Goal: Communication & Community: Answer question/provide support

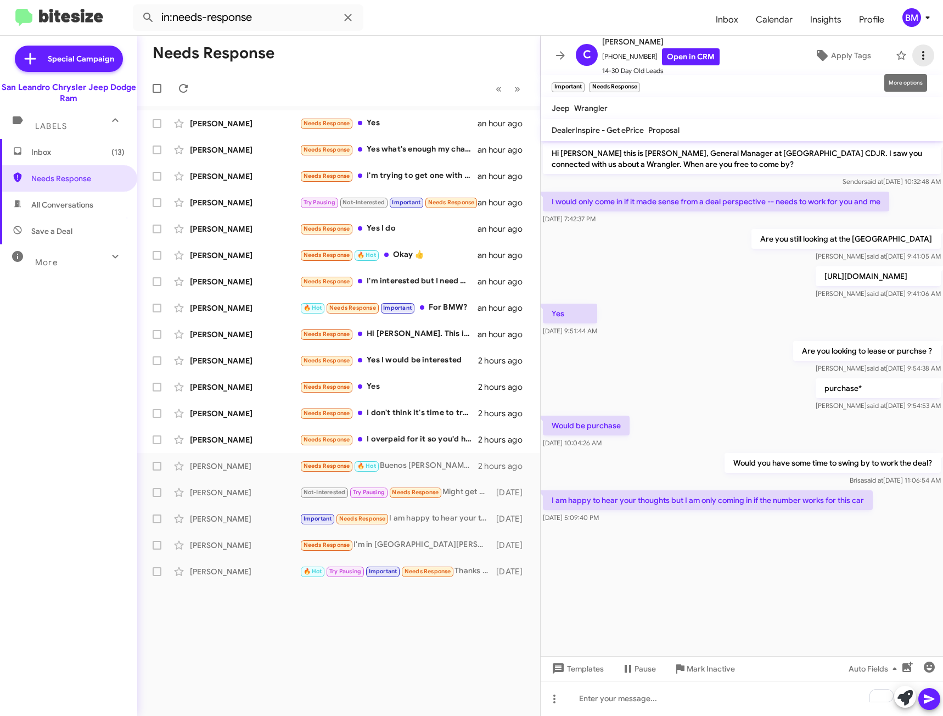
click at [922, 56] on icon at bounding box center [923, 55] width 2 height 9
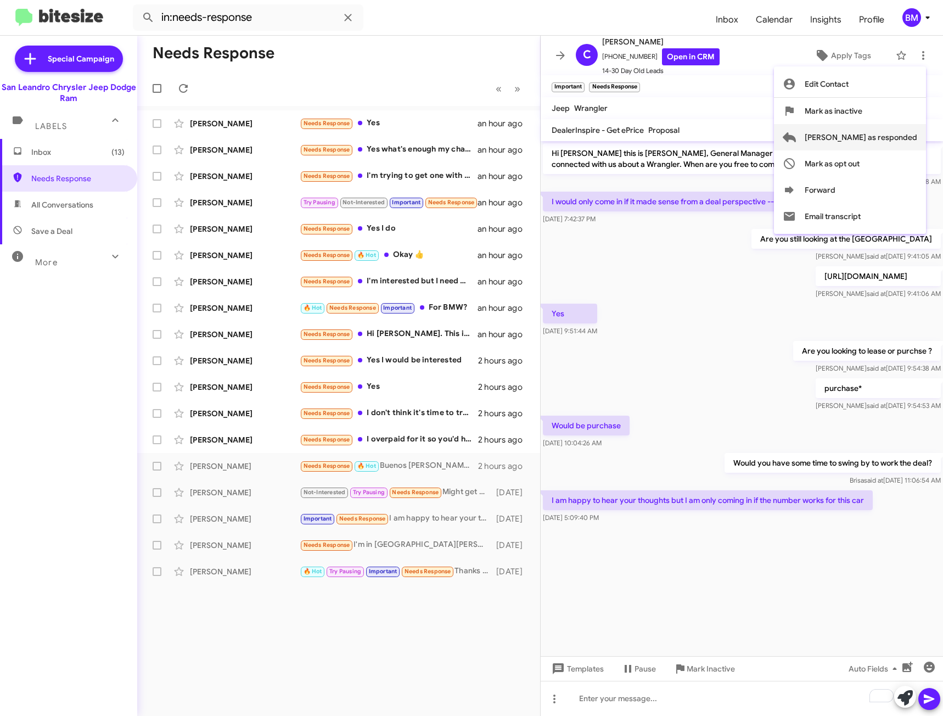
click at [866, 137] on span "[PERSON_NAME] as responded" at bounding box center [861, 137] width 113 height 26
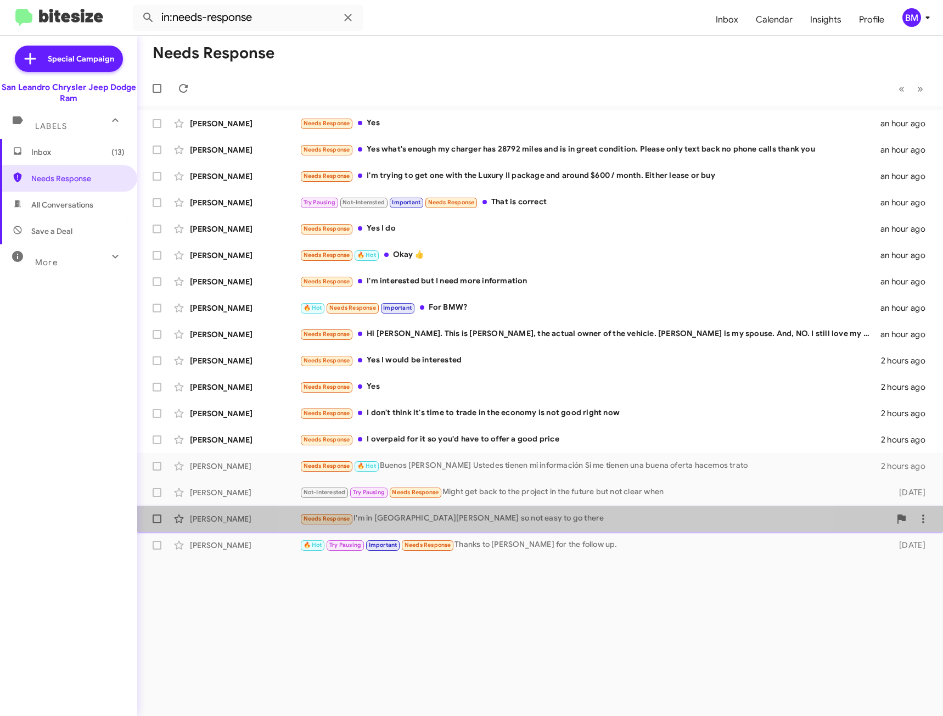
click at [557, 524] on div "Needs Response I'm in [GEOGRAPHIC_DATA][PERSON_NAME] so not easy to go there" at bounding box center [595, 518] width 591 height 13
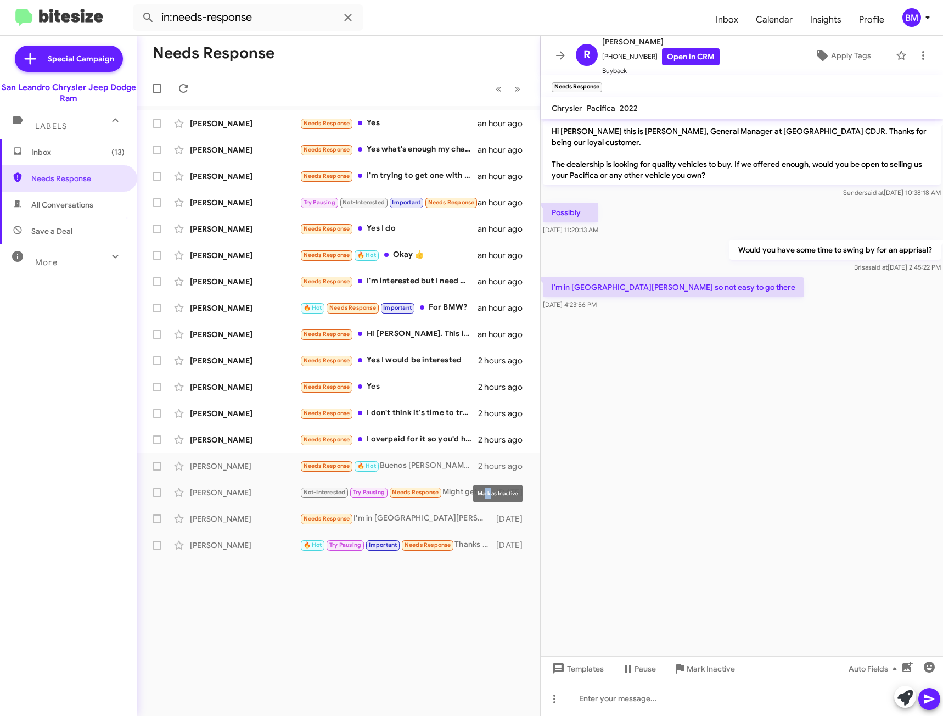
drag, startPoint x: 492, startPoint y: 487, endPoint x: 475, endPoint y: 485, distance: 16.5
click at [482, 490] on div "Mark as Inactive" at bounding box center [497, 494] width 49 height 18
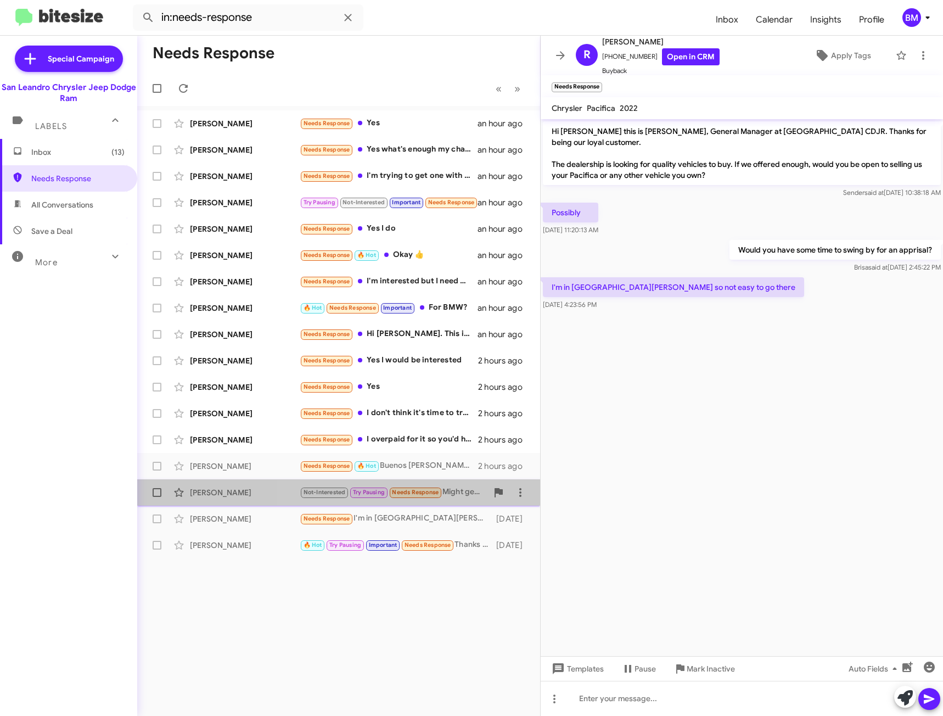
click at [441, 491] on small "Needs Response" at bounding box center [416, 492] width 52 height 10
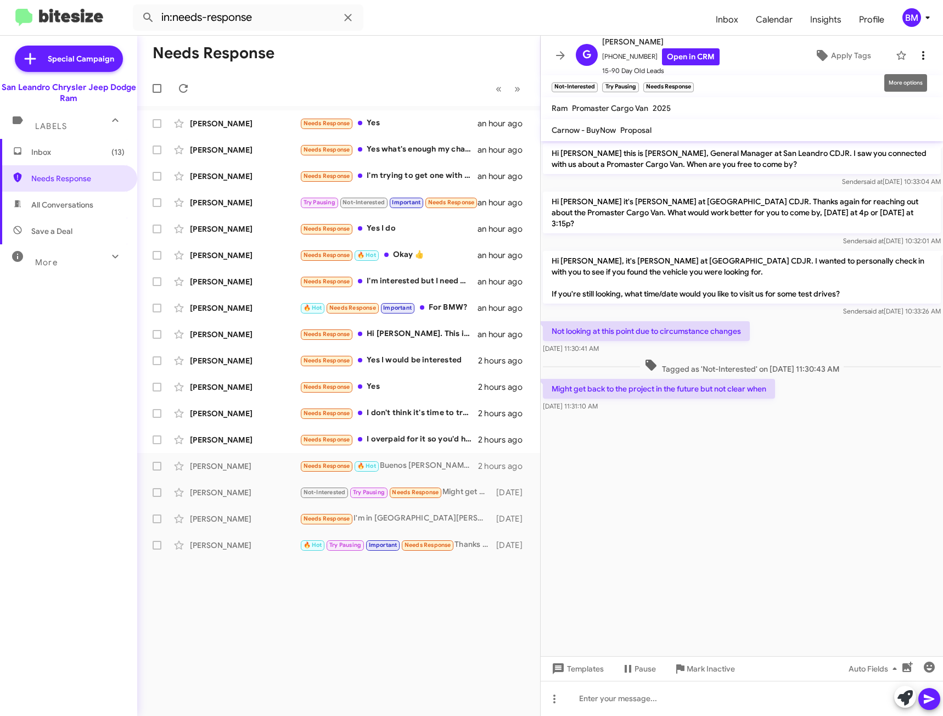
click at [920, 52] on icon at bounding box center [923, 55] width 13 height 13
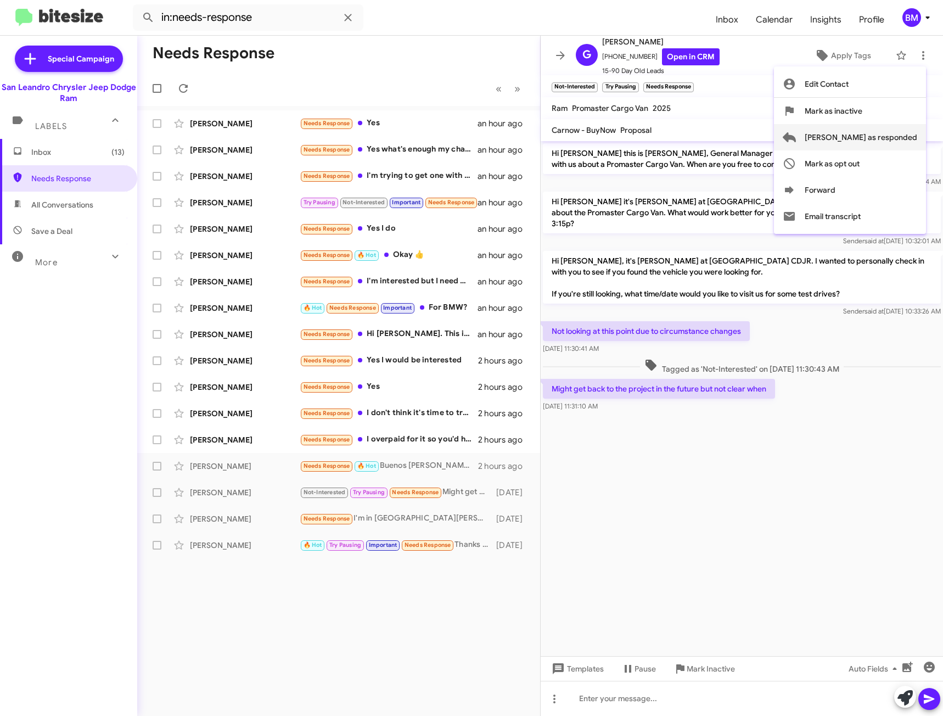
click at [848, 136] on button "[PERSON_NAME] as responded" at bounding box center [850, 137] width 152 height 26
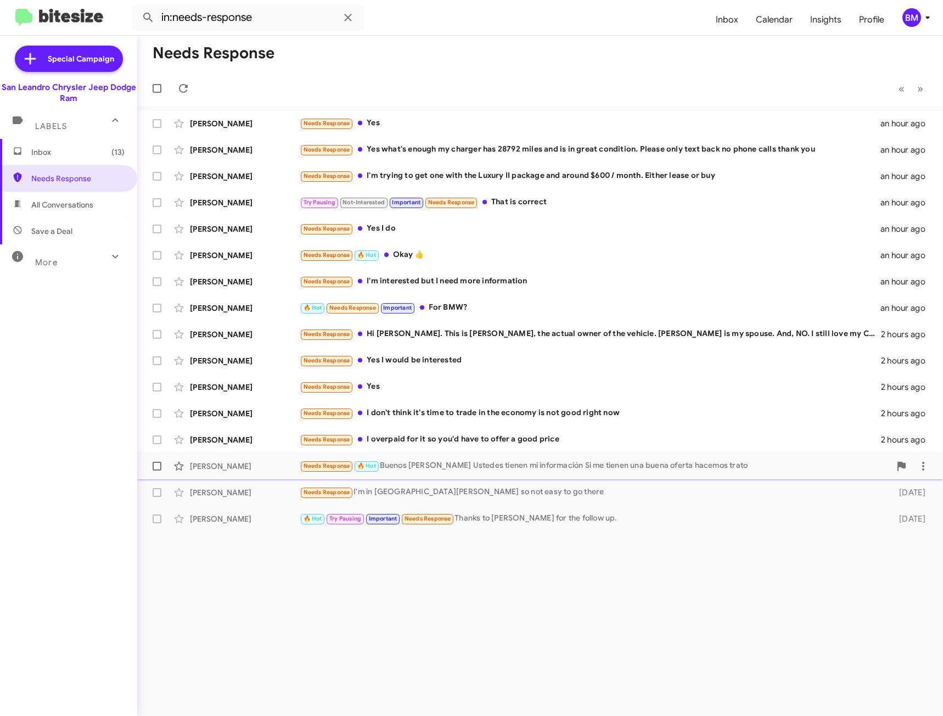
click at [496, 468] on div "Needs Response 🔥 Hot Buenos [PERSON_NAME] Ustedes tienen mi información Si me t…" at bounding box center [595, 465] width 591 height 13
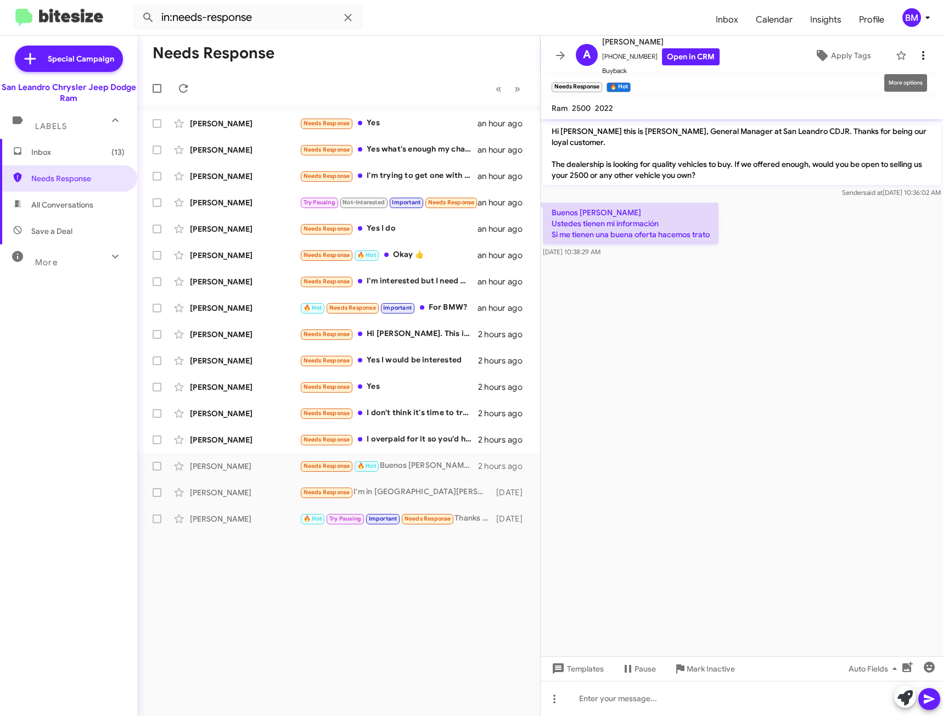
click at [917, 58] on icon at bounding box center [923, 55] width 13 height 13
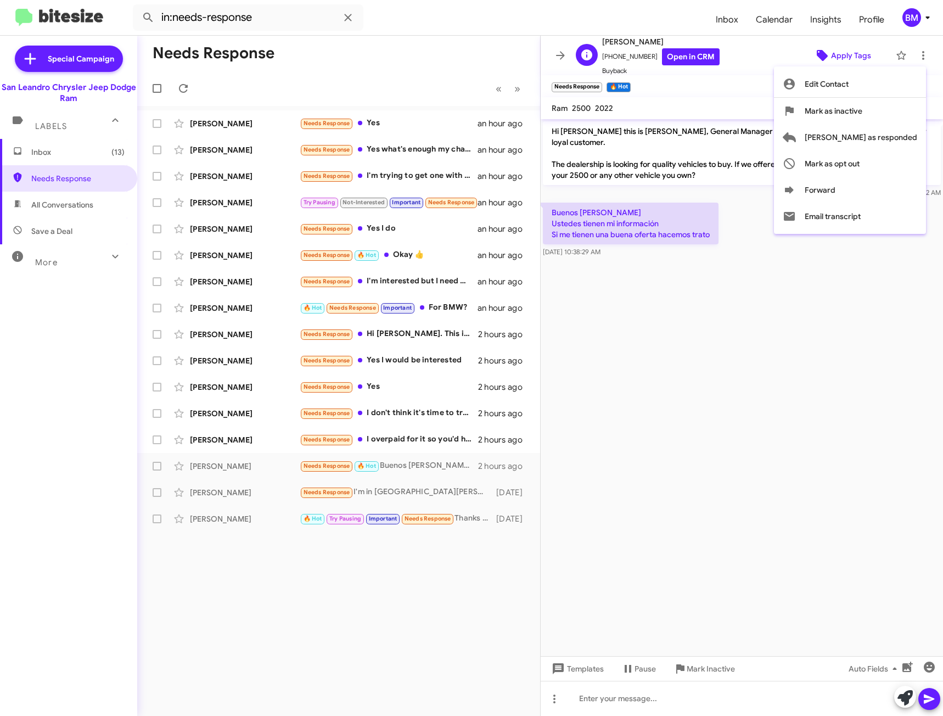
click at [841, 46] on div at bounding box center [471, 358] width 943 height 716
click at [841, 54] on span "Apply Tags" at bounding box center [851, 56] width 40 height 20
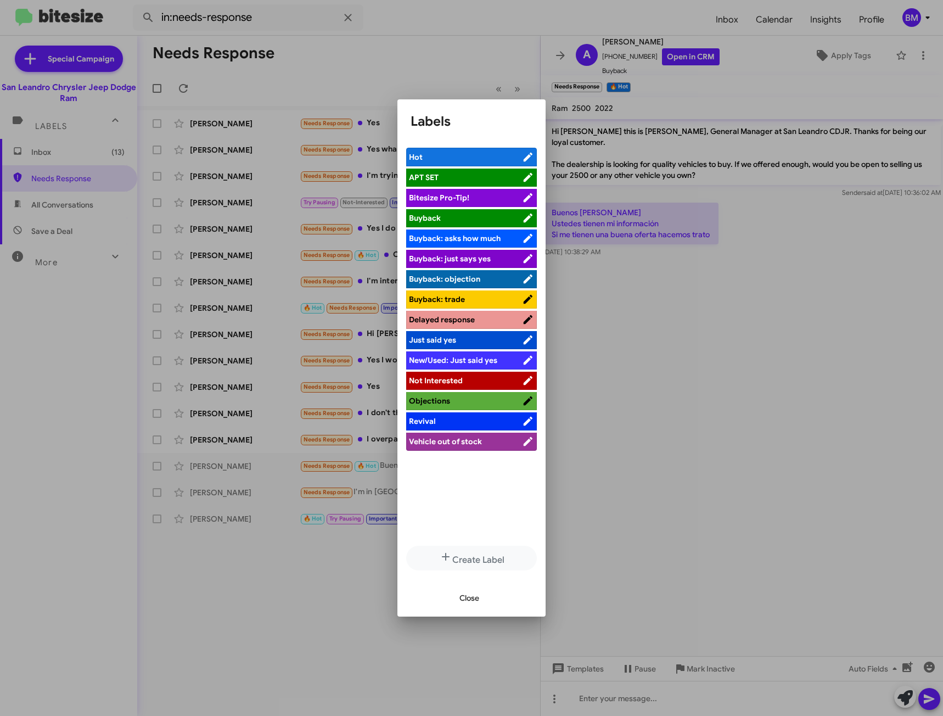
click at [451, 179] on span "APT SET" at bounding box center [465, 177] width 113 height 11
click at [447, 301] on span "Buyback: trade" at bounding box center [437, 299] width 56 height 10
drag, startPoint x: 874, startPoint y: 86, endPoint x: 884, endPoint y: 67, distance: 21.6
click at [877, 78] on div at bounding box center [471, 358] width 943 height 716
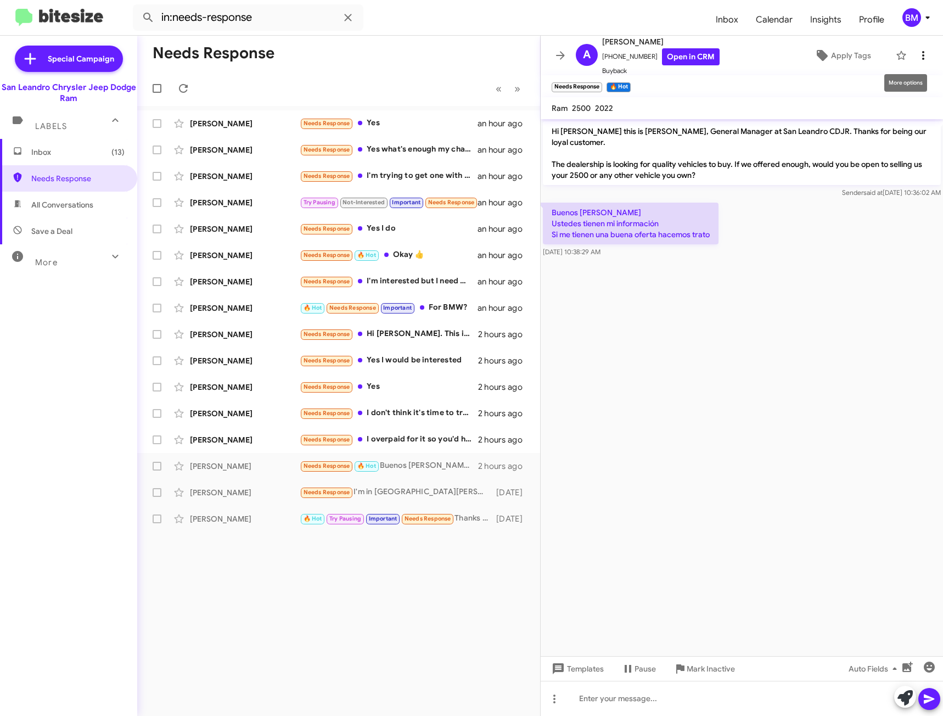
click at [917, 55] on icon at bounding box center [923, 55] width 13 height 13
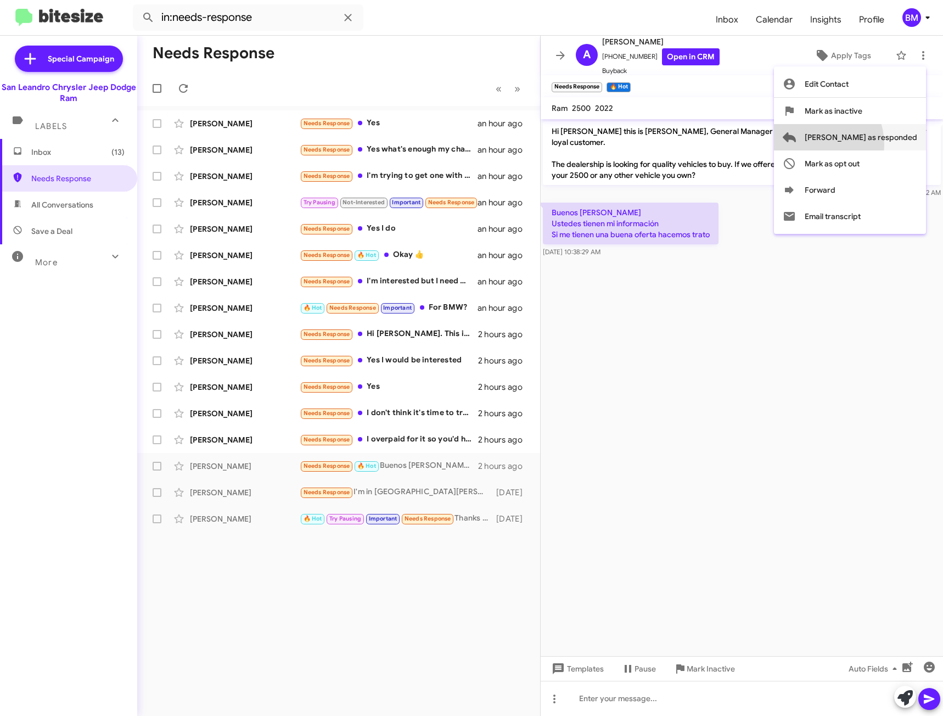
click at [850, 145] on span "[PERSON_NAME] as responded" at bounding box center [861, 137] width 113 height 26
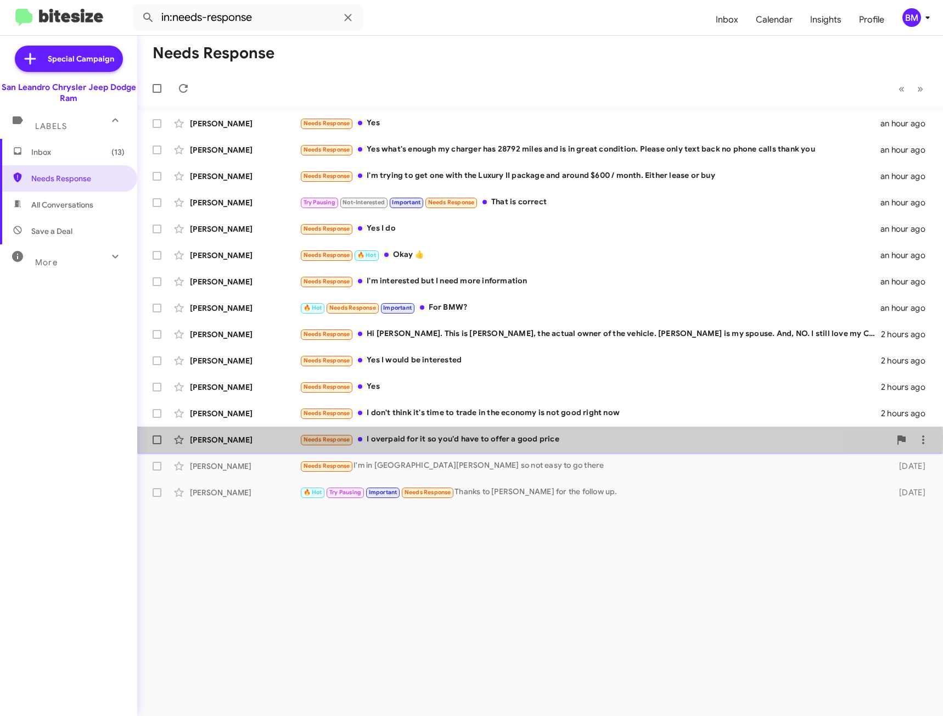
click at [475, 440] on div "Needs Response I overpaid for it so you'd have to offer a good price" at bounding box center [595, 439] width 591 height 13
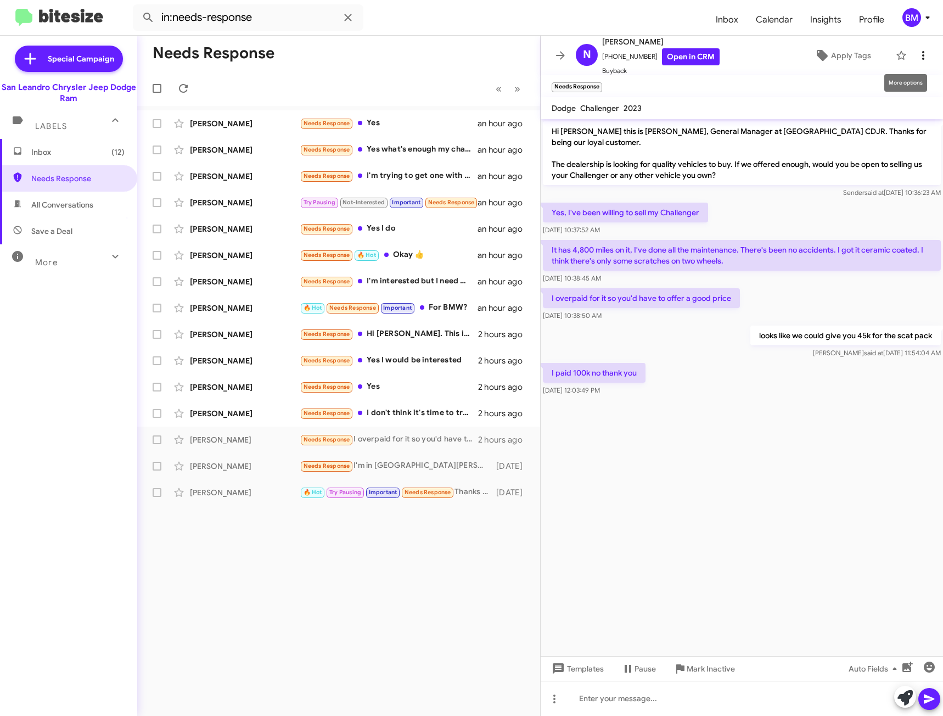
click at [917, 53] on icon at bounding box center [923, 55] width 13 height 13
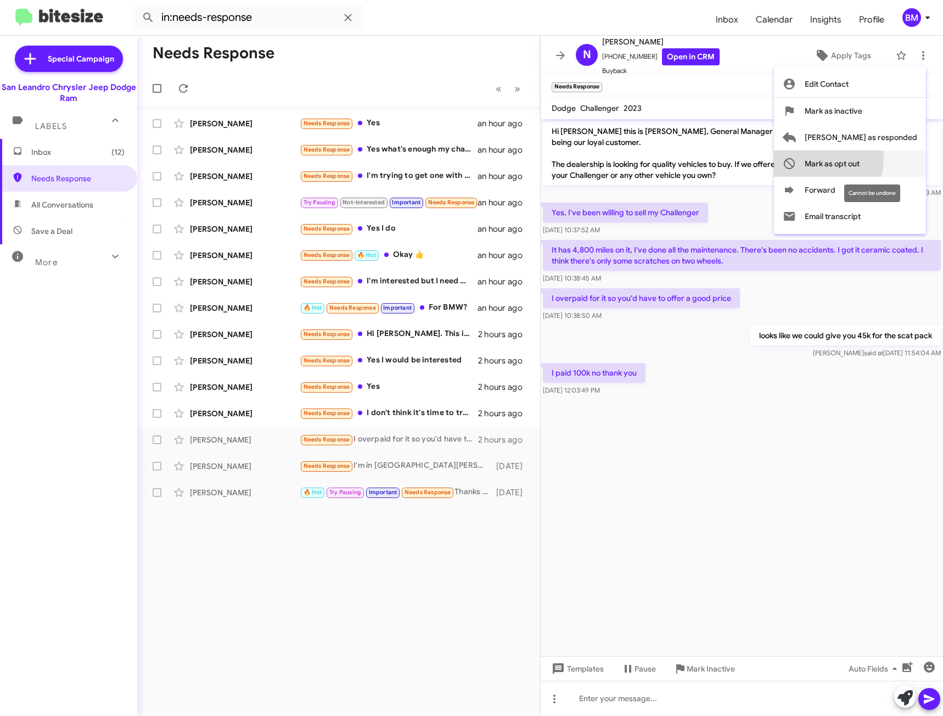
click at [853, 159] on span "Mark as opt out" at bounding box center [832, 163] width 55 height 26
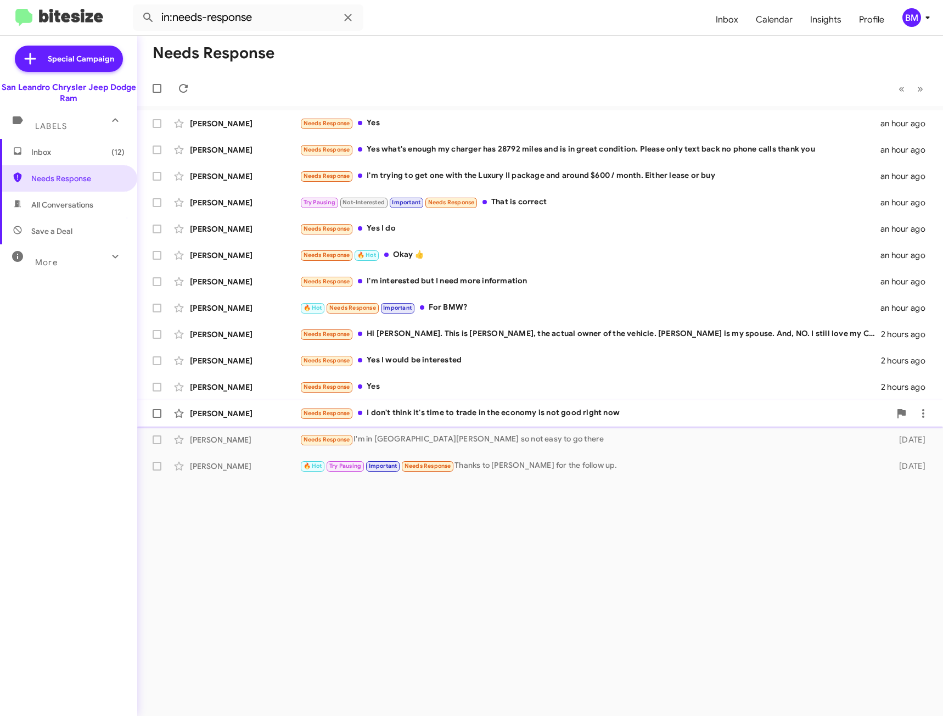
click at [493, 408] on div "Needs Response I don't think it's time to trade in the economy is not good righ…" at bounding box center [595, 413] width 591 height 13
